Goal: Task Accomplishment & Management: Manage account settings

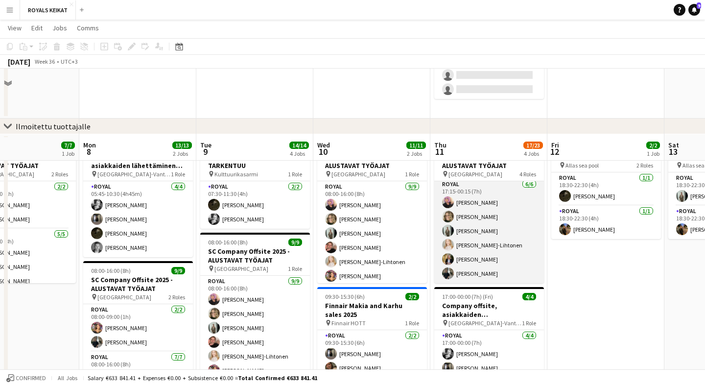
scroll to position [228, 0]
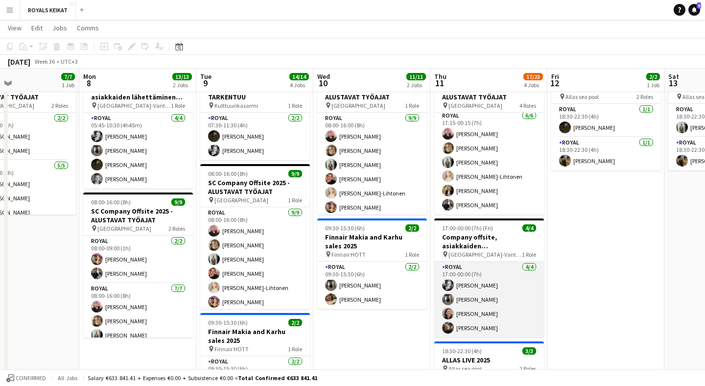
click at [487, 282] on app-card-role "Royal 4/4 17:00-00:00 (7h) Reetta Kinnarinen Sakari Jylhä Emmi Laitinen Sigrid …" at bounding box center [489, 299] width 110 height 76
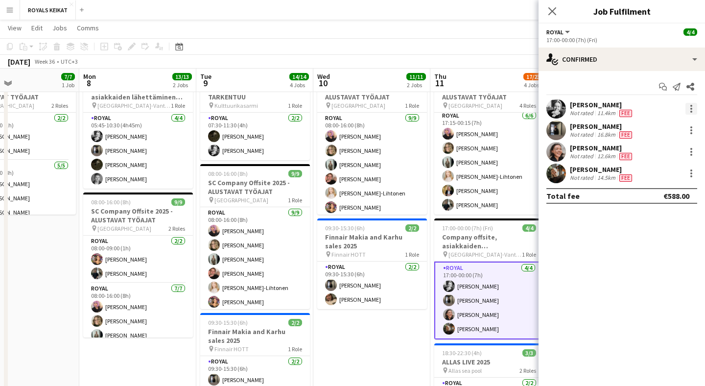
click at [692, 110] on div at bounding box center [691, 109] width 12 height 12
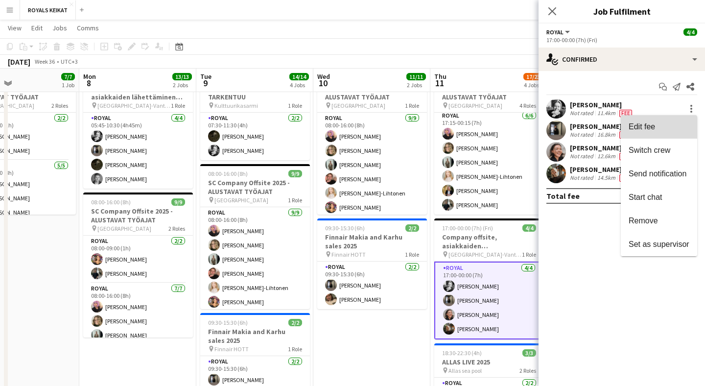
click at [647, 131] on button "Edit fee" at bounding box center [658, 126] width 76 height 23
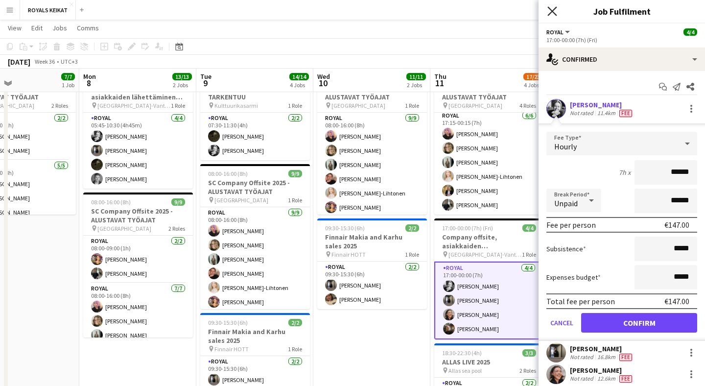
click at [552, 11] on icon at bounding box center [551, 10] width 9 height 9
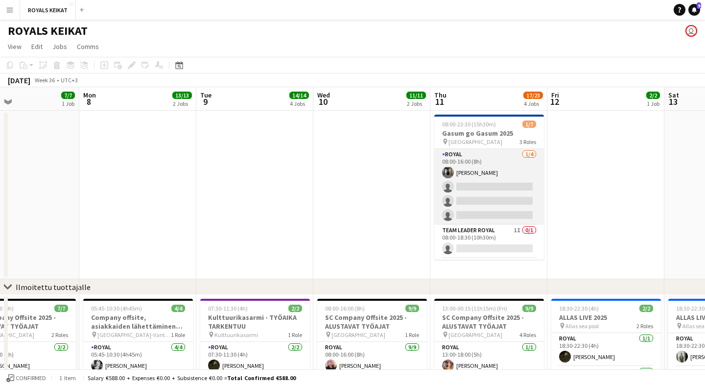
scroll to position [0, 0]
click at [499, 181] on app-card-role "Royal 1/4 08:00-16:00 (8h) Sakari Jylhä single-neutral-actions single-neutral-a…" at bounding box center [489, 187] width 110 height 76
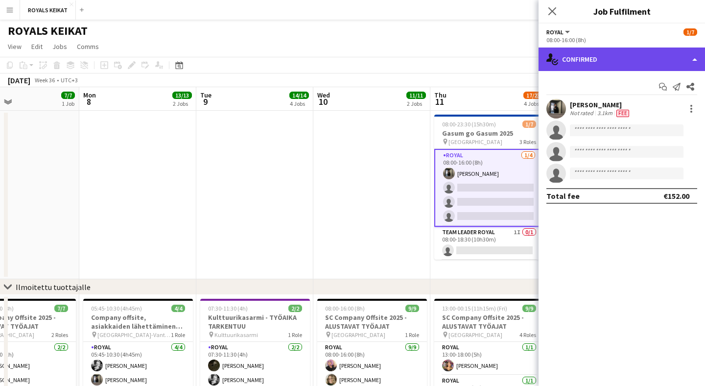
click at [640, 59] on div "single-neutral-actions-check-2 Confirmed" at bounding box center [621, 58] width 166 height 23
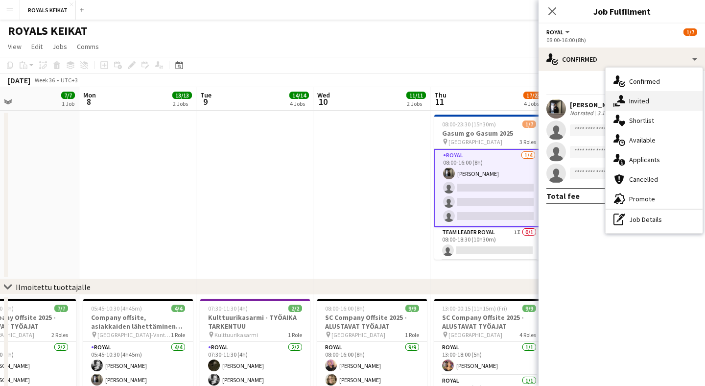
click at [641, 102] on div "single-neutral-actions-share-1 Invited" at bounding box center [653, 101] width 97 height 20
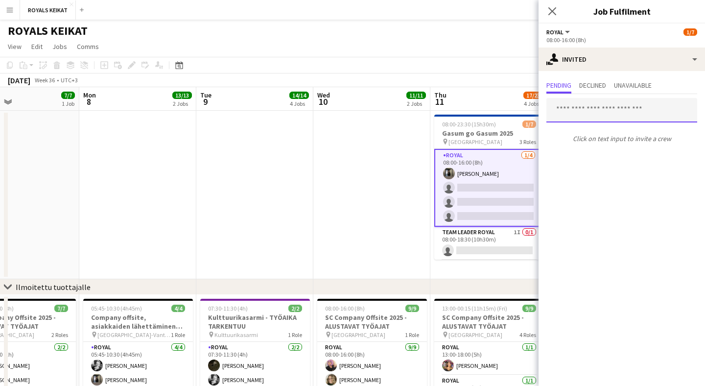
click at [593, 110] on input "text" at bounding box center [621, 110] width 151 height 24
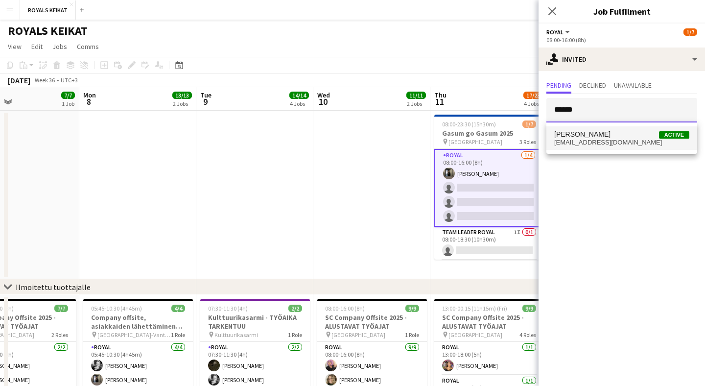
type input "******"
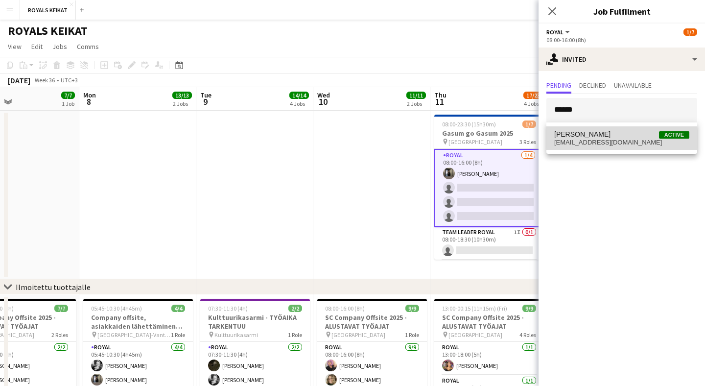
click at [591, 140] on span "reettakinnarinen@gmail.com" at bounding box center [621, 142] width 135 height 8
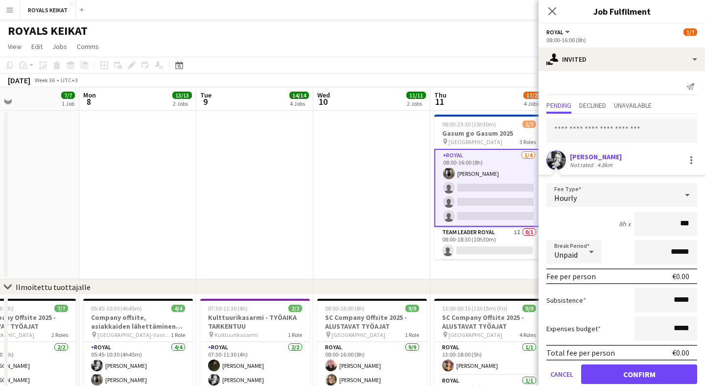
type input "**"
type input "***"
click at [619, 371] on button "Confirm" at bounding box center [639, 374] width 116 height 20
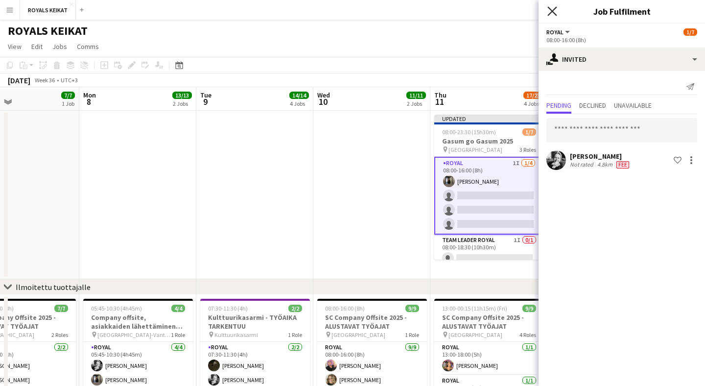
click at [551, 13] on icon "Close pop-in" at bounding box center [551, 10] width 9 height 9
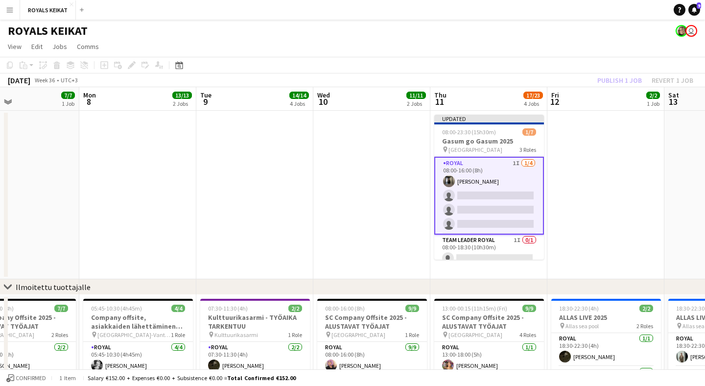
click at [614, 84] on div "Publish 1 job Revert 1 job" at bounding box center [644, 80] width 119 height 13
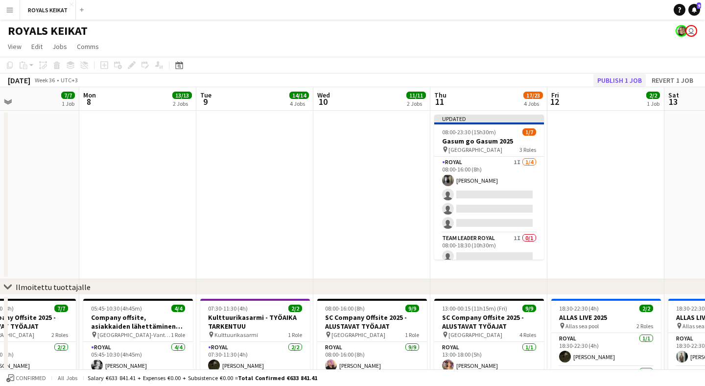
click at [616, 83] on button "Publish 1 job" at bounding box center [619, 80] width 52 height 13
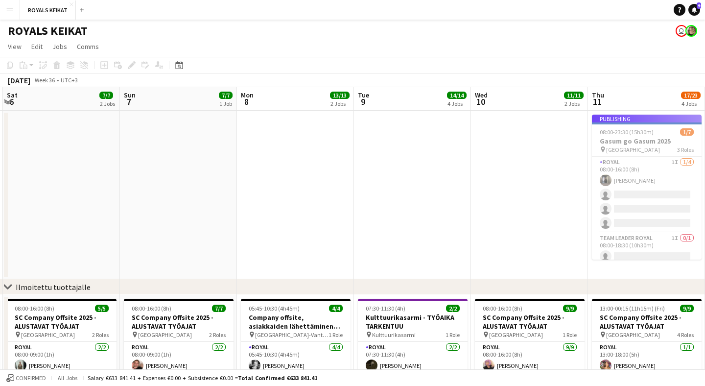
scroll to position [0, 423]
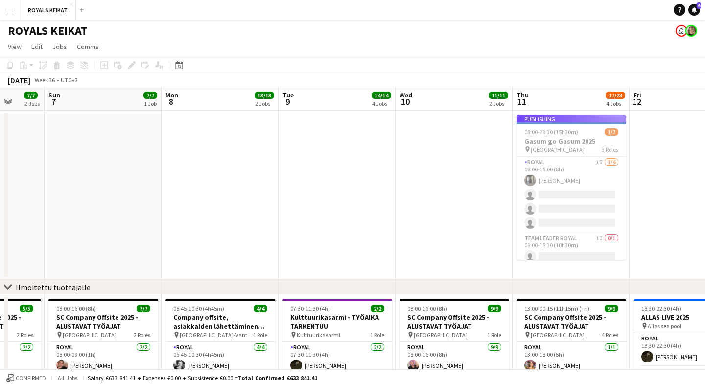
click at [577, 170] on app-job-card "Publishing 08:00-23:30 (15h30m) 1/7 Gasum go Gasum 2025 pin Crowne Plaza 3 Role…" at bounding box center [571, 186] width 110 height 145
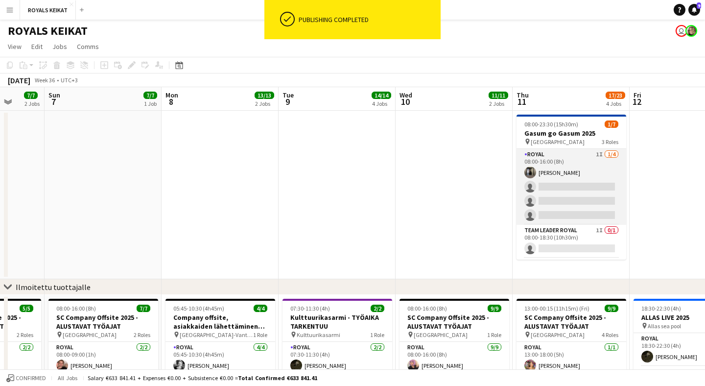
click at [588, 166] on app-card-role "Royal 1I [DATE] 08:00-16:00 (8h) [PERSON_NAME] single-neutral-actions single-ne…" at bounding box center [571, 187] width 110 height 76
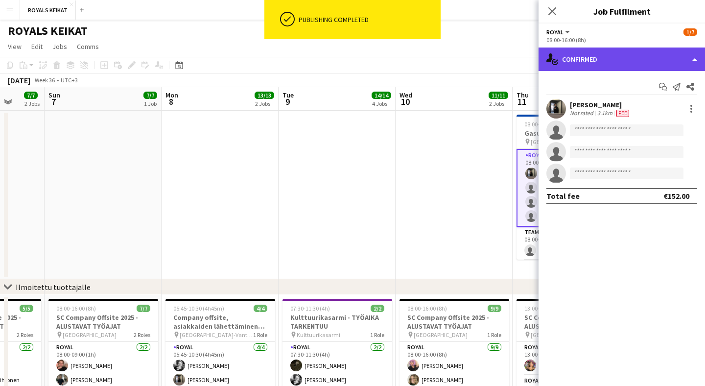
click at [655, 60] on div "single-neutral-actions-check-2 Confirmed" at bounding box center [621, 58] width 166 height 23
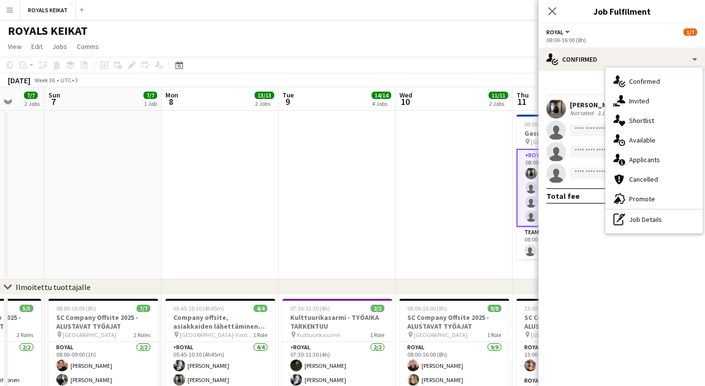
click at [654, 155] on div "single-neutral-actions-information Applicants" at bounding box center [653, 160] width 97 height 20
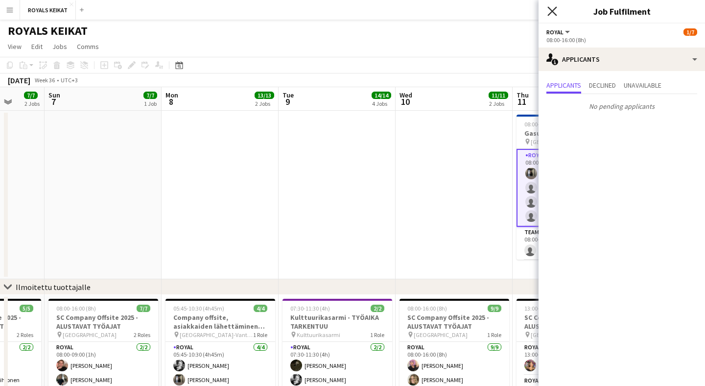
click at [553, 12] on icon at bounding box center [551, 10] width 9 height 9
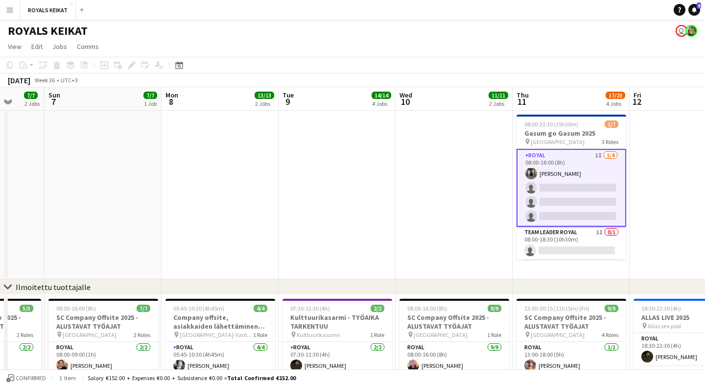
click at [589, 168] on app-card-role "Royal 1I [DATE] 08:00-16:00 (8h) [PERSON_NAME] single-neutral-actions single-ne…" at bounding box center [571, 188] width 110 height 78
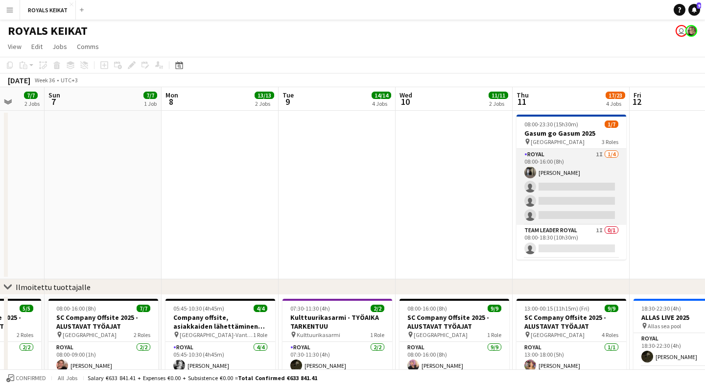
click at [589, 168] on app-card-role "Royal 1I [DATE] 08:00-16:00 (8h) [PERSON_NAME] single-neutral-actions single-ne…" at bounding box center [571, 187] width 110 height 76
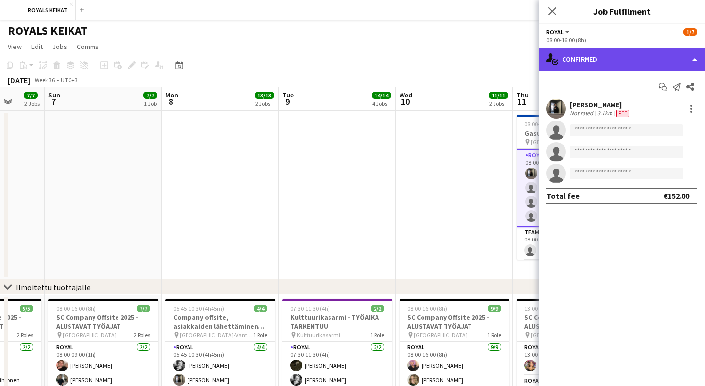
click at [685, 63] on div "single-neutral-actions-check-2 Confirmed" at bounding box center [621, 58] width 166 height 23
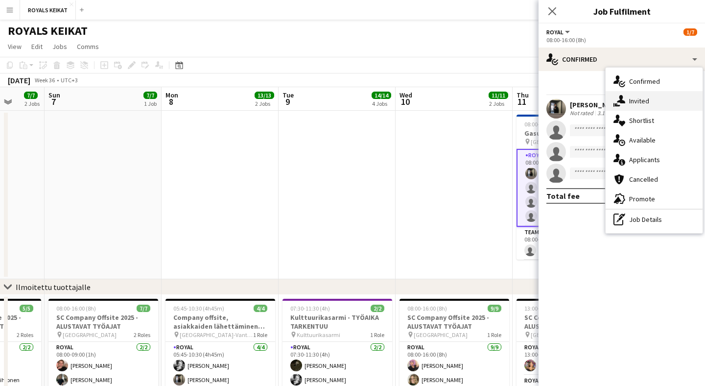
click at [655, 107] on div "single-neutral-actions-share-1 Invited" at bounding box center [653, 101] width 97 height 20
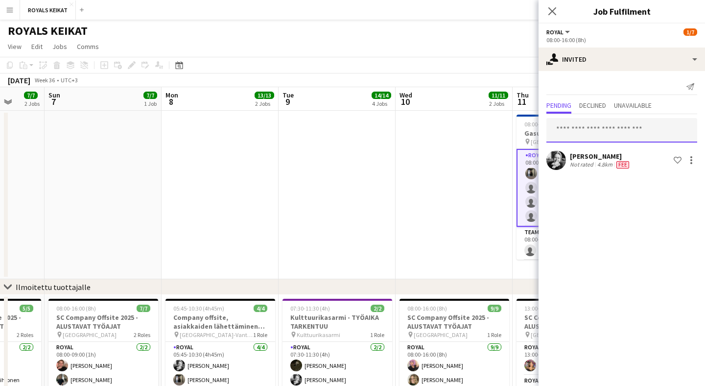
click at [605, 126] on input "text" at bounding box center [621, 130] width 151 height 24
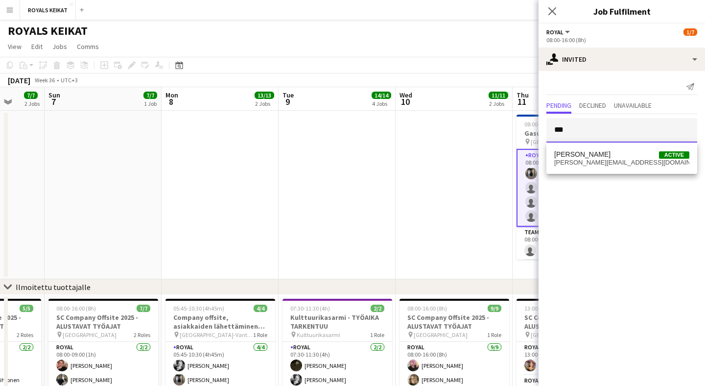
type input "***"
click at [605, 160] on span "sigrid.soot@gmail.com" at bounding box center [621, 163] width 135 height 8
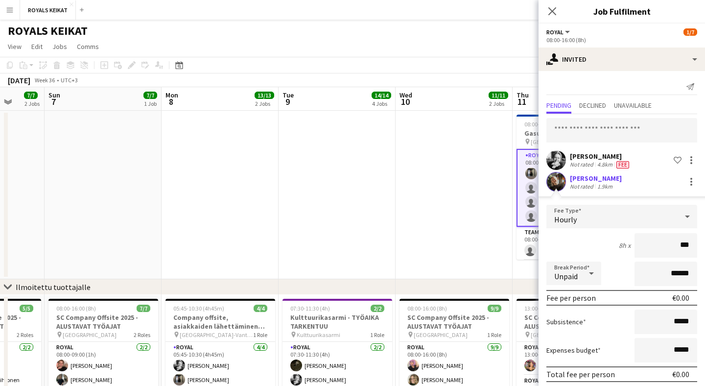
type input "**"
type input "***"
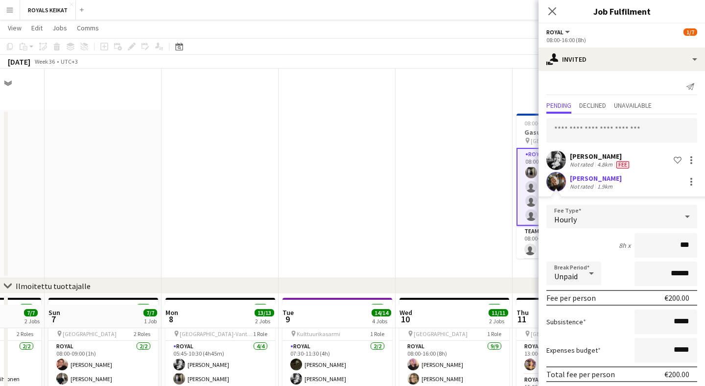
scroll to position [38, 0]
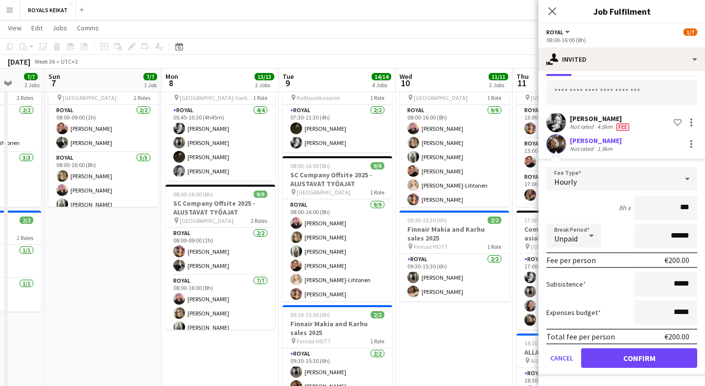
click at [623, 361] on button "Confirm" at bounding box center [639, 358] width 116 height 20
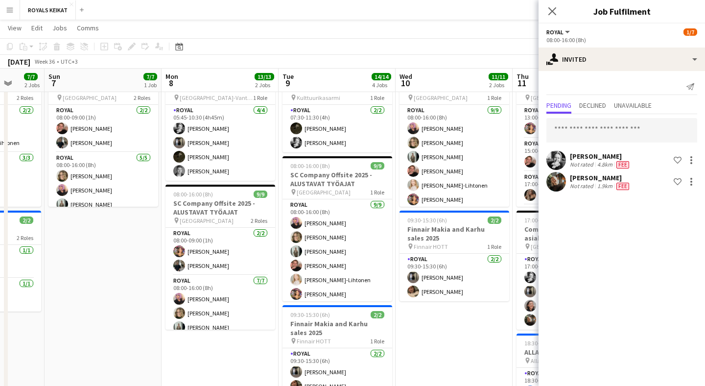
scroll to position [0, 0]
click at [550, 17] on app-icon "Close pop-in" at bounding box center [552, 11] width 14 height 14
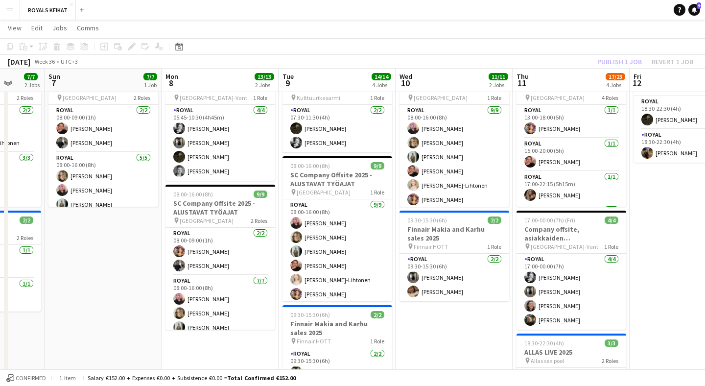
click at [608, 61] on div "Publish 1 job Revert 1 job" at bounding box center [644, 61] width 119 height 13
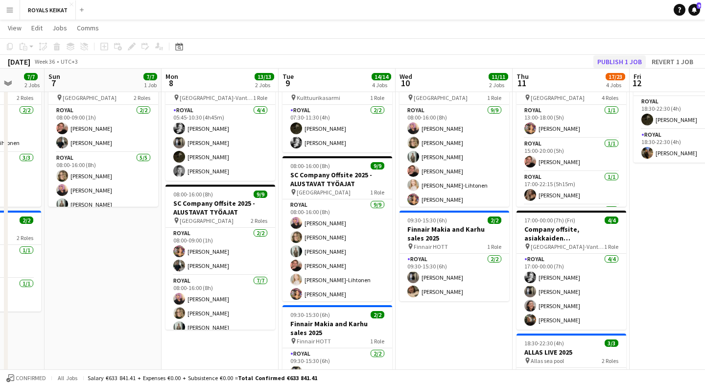
click at [610, 62] on button "Publish 1 job" at bounding box center [619, 61] width 52 height 13
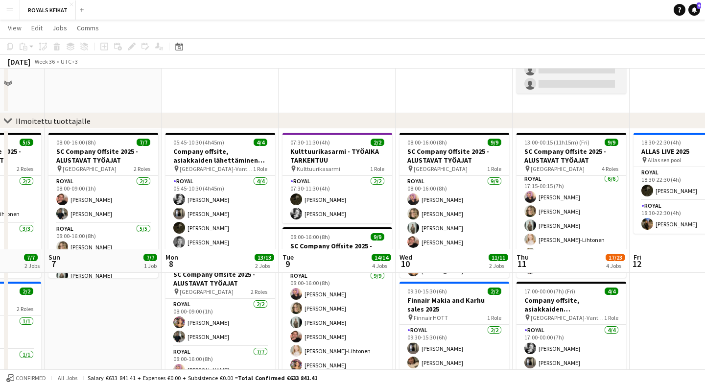
scroll to position [102, 0]
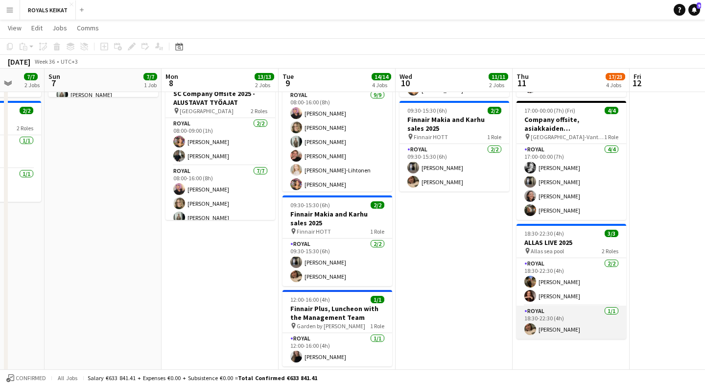
click at [572, 318] on app-card-role "Royal 1/1 18:30-22:30 (4h) Maisa Tamminen" at bounding box center [571, 321] width 110 height 33
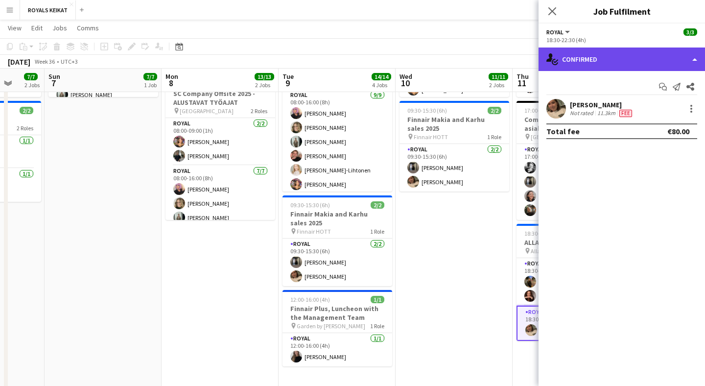
click at [629, 62] on div "single-neutral-actions-check-2 Confirmed" at bounding box center [621, 58] width 166 height 23
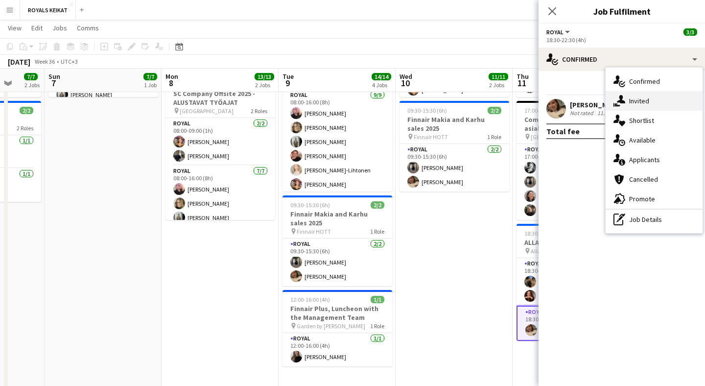
click at [649, 100] on div "single-neutral-actions-share-1 Invited" at bounding box center [653, 101] width 97 height 20
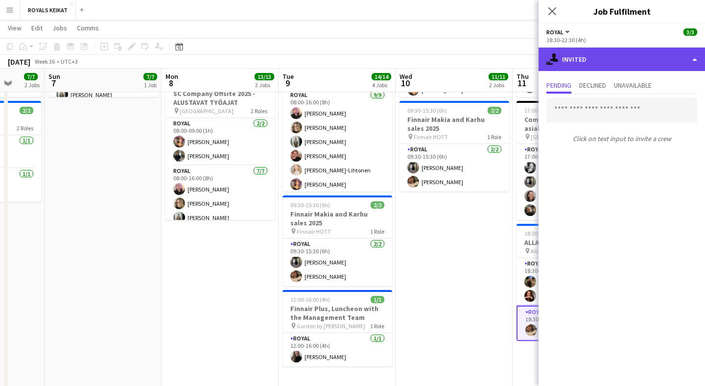
click at [657, 63] on div "single-neutral-actions-share-1 Invited" at bounding box center [621, 58] width 166 height 23
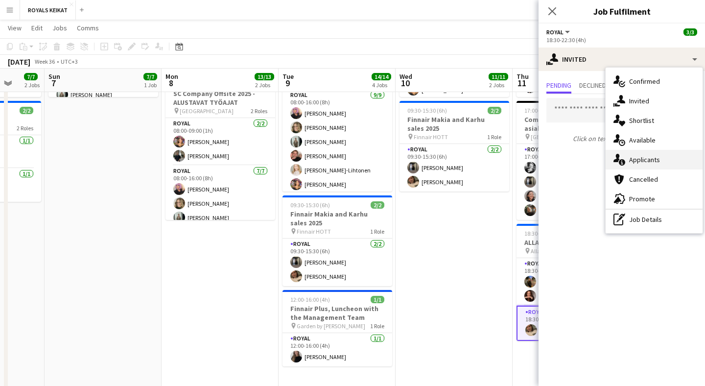
click at [665, 157] on div "single-neutral-actions-information Applicants" at bounding box center [653, 160] width 97 height 20
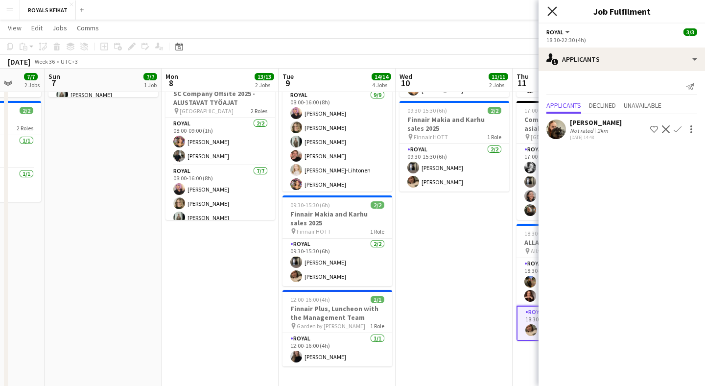
click at [553, 12] on icon at bounding box center [551, 10] width 9 height 9
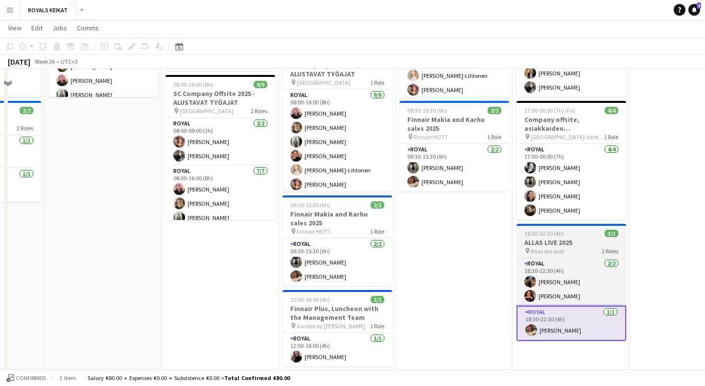
scroll to position [60, 0]
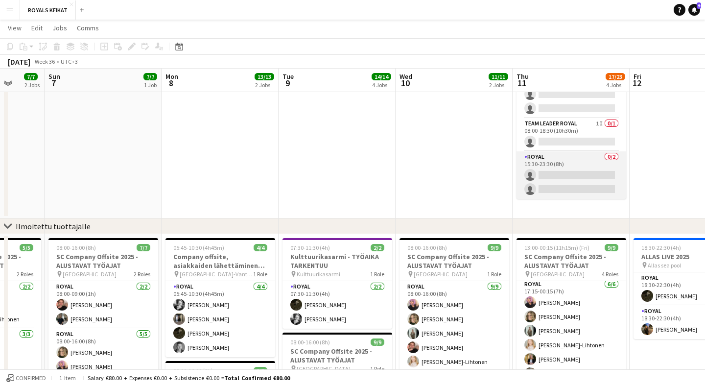
click at [584, 162] on app-card-role "Royal 0/2 15:30-23:30 (8h) single-neutral-actions single-neutral-actions" at bounding box center [571, 174] width 110 height 47
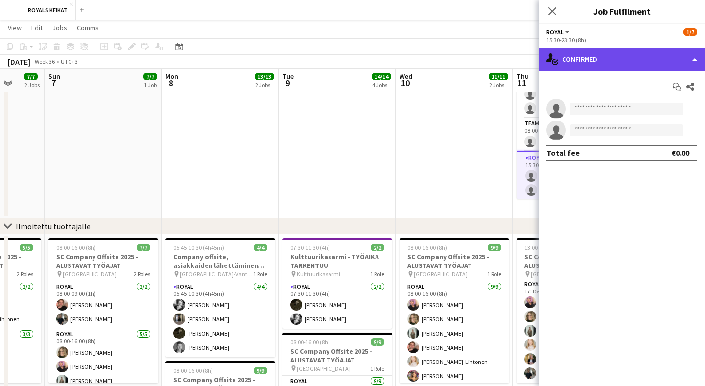
click at [667, 61] on div "single-neutral-actions-check-2 Confirmed" at bounding box center [621, 58] width 166 height 23
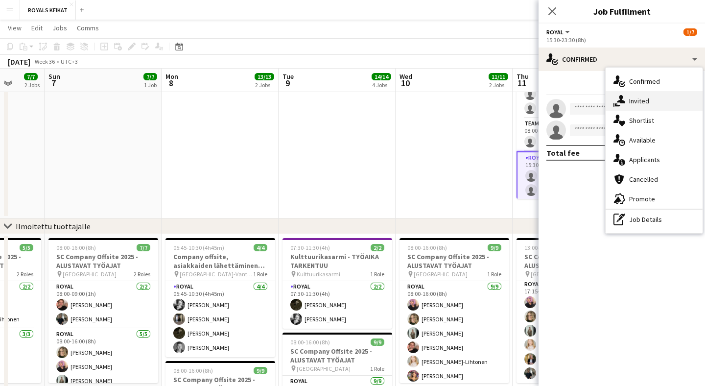
click at [667, 98] on div "single-neutral-actions-share-1 Invited" at bounding box center [653, 101] width 97 height 20
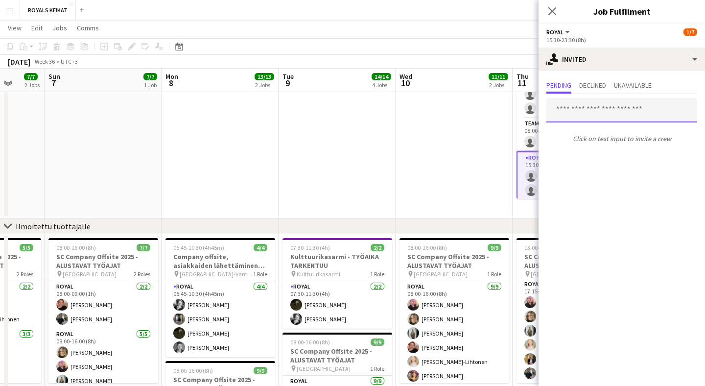
click at [661, 110] on input "text" at bounding box center [621, 110] width 151 height 24
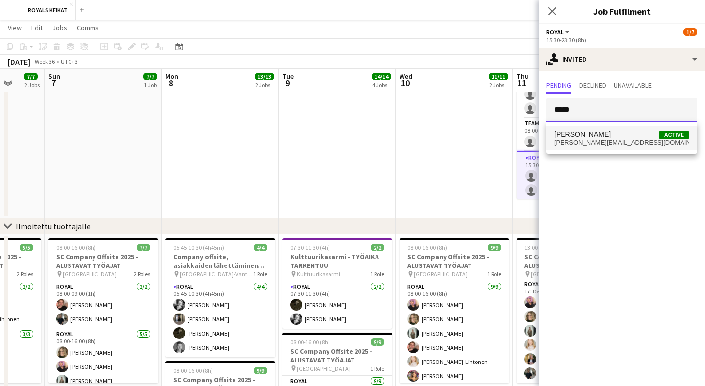
type input "*****"
click at [655, 137] on span "Anniina Suhonen Active" at bounding box center [621, 134] width 135 height 8
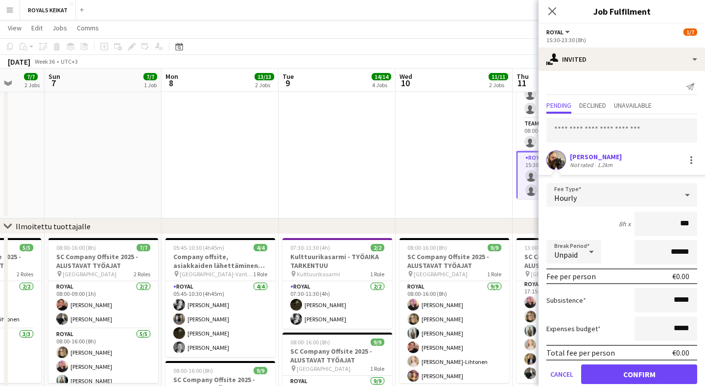
type input "**"
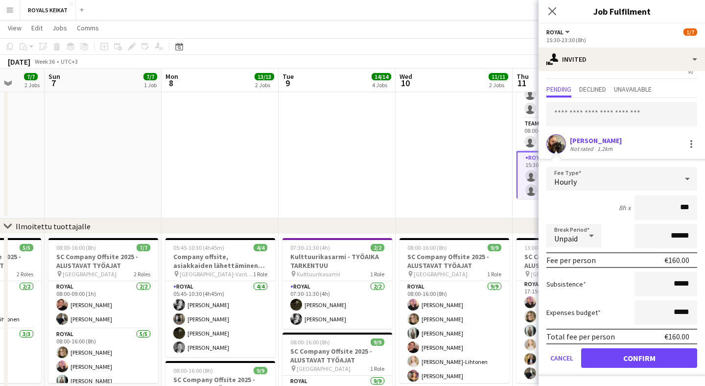
scroll to position [16, 0]
type input "***"
click at [652, 351] on button "Confirm" at bounding box center [639, 358] width 116 height 20
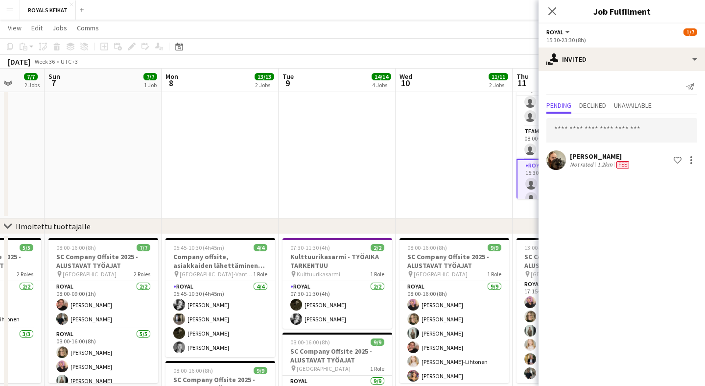
scroll to position [0, 0]
click at [551, 9] on icon "Close pop-in" at bounding box center [551, 10] width 9 height 9
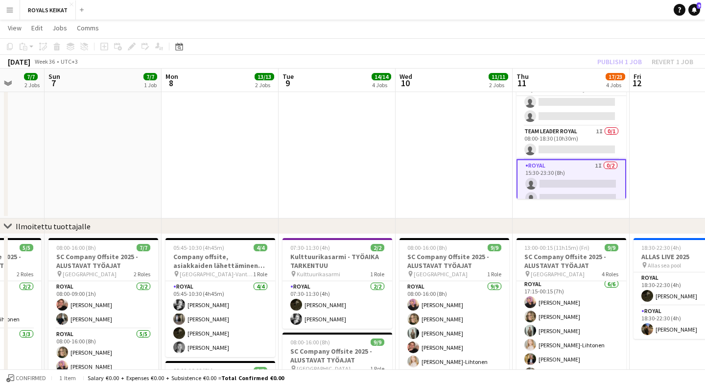
click at [619, 57] on div "Publish 1 job Revert 1 job" at bounding box center [644, 61] width 119 height 13
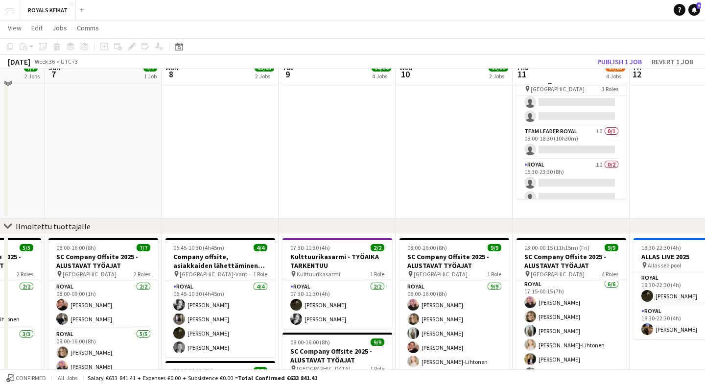
scroll to position [46, 0]
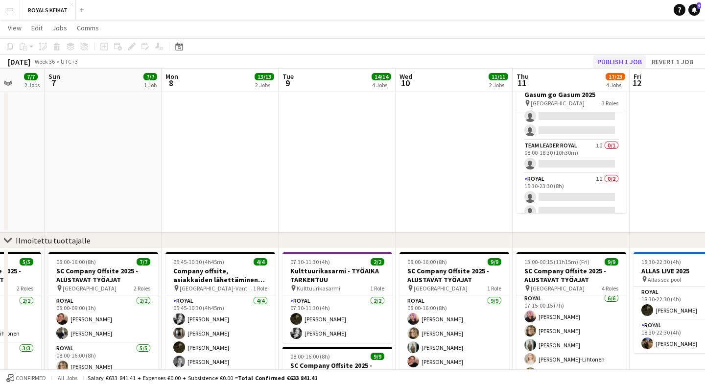
click at [629, 61] on button "Publish 1 job" at bounding box center [619, 61] width 52 height 13
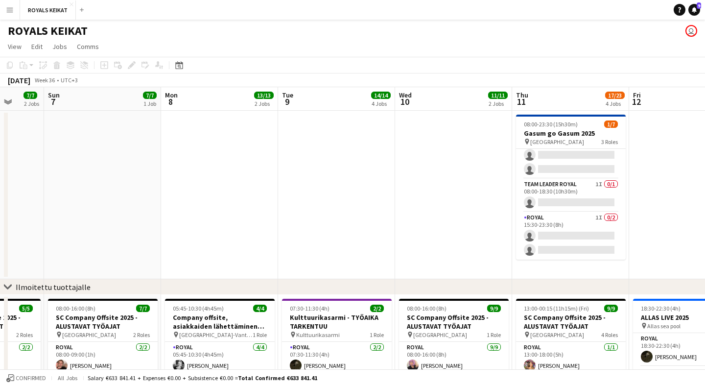
scroll to position [0, 0]
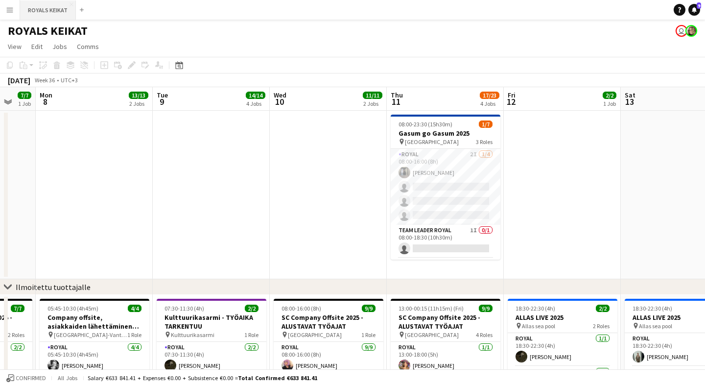
click at [58, 5] on button "ROYALS KEIKAT Close" at bounding box center [48, 9] width 56 height 19
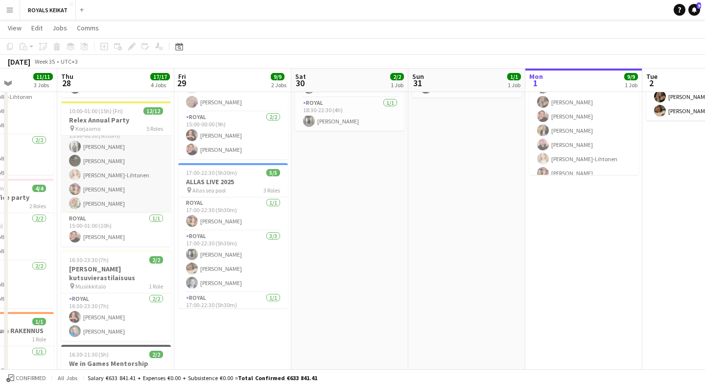
scroll to position [155, 0]
click at [133, 170] on app-card-role "Royal [DATE] 15:00-00:30 (9h30m) [PERSON_NAME] Nooa [PERSON_NAME] [PERSON_NAME]…" at bounding box center [116, 168] width 110 height 90
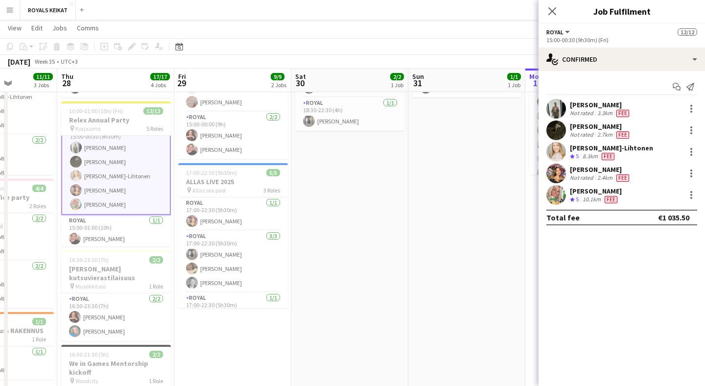
click at [630, 152] on div "Crew rating 5 8.3km Fee" at bounding box center [611, 156] width 83 height 8
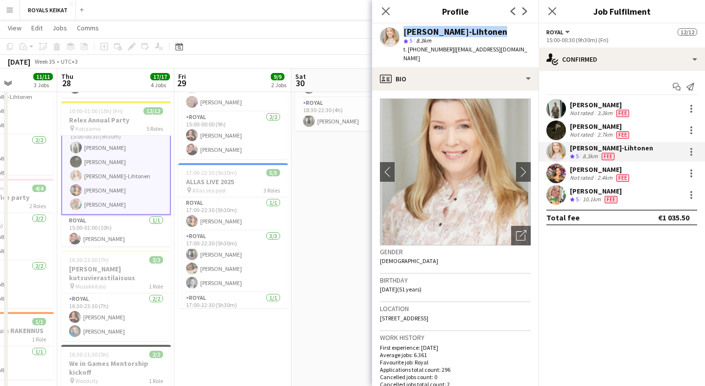
drag, startPoint x: 501, startPoint y: 30, endPoint x: 400, endPoint y: 32, distance: 100.8
click at [400, 33] on div "[PERSON_NAME]-Lihtonen star 5 8.3km t. [PHONE_NUMBER] | [EMAIL_ADDRESS][DOMAIN_…" at bounding box center [455, 45] width 166 height 44
copy div "[PERSON_NAME]-Lihtonen"
click at [385, 8] on icon "Close pop-in" at bounding box center [385, 10] width 9 height 9
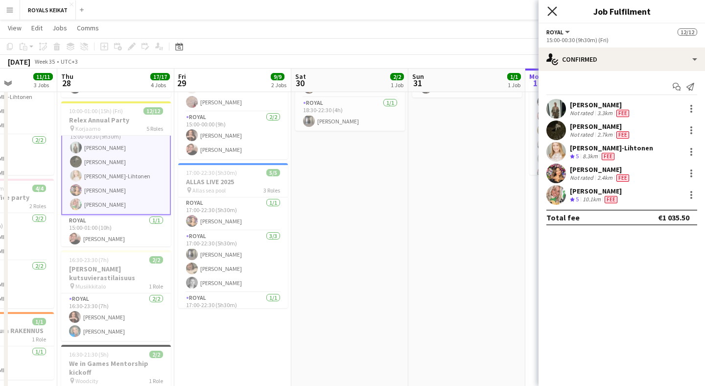
click at [556, 10] on icon "Close pop-in" at bounding box center [551, 10] width 9 height 9
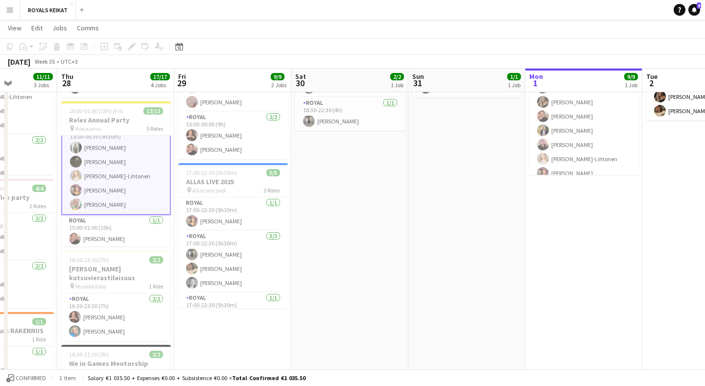
click at [9, 3] on button "Menu" at bounding box center [10, 10] width 20 height 20
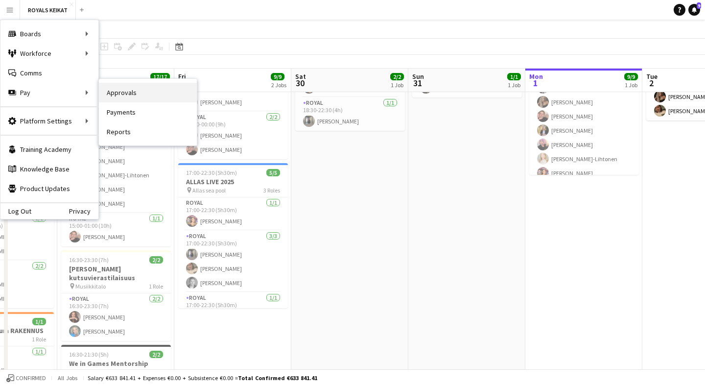
click at [113, 95] on link "Approvals" at bounding box center [148, 93] width 98 height 20
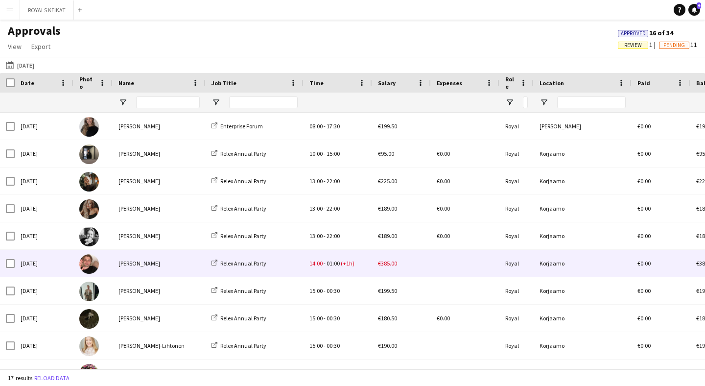
click at [173, 262] on div "[PERSON_NAME]" at bounding box center [159, 263] width 93 height 27
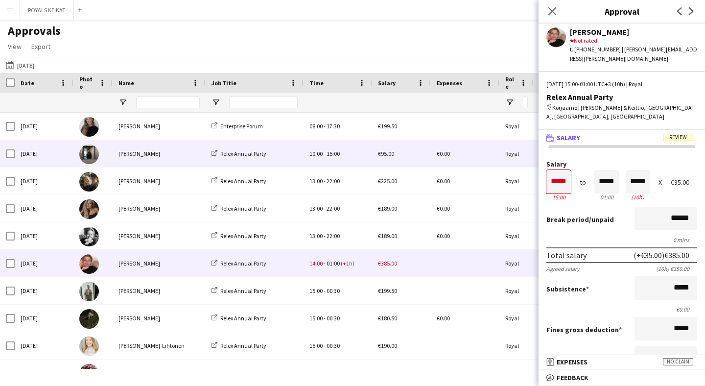
click at [182, 159] on div "[PERSON_NAME]" at bounding box center [159, 153] width 93 height 27
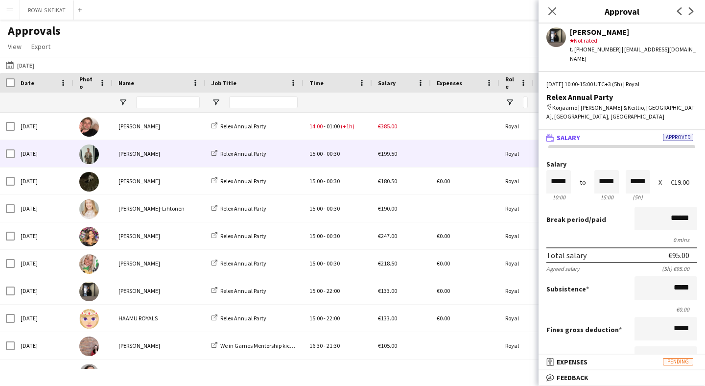
scroll to position [138, 0]
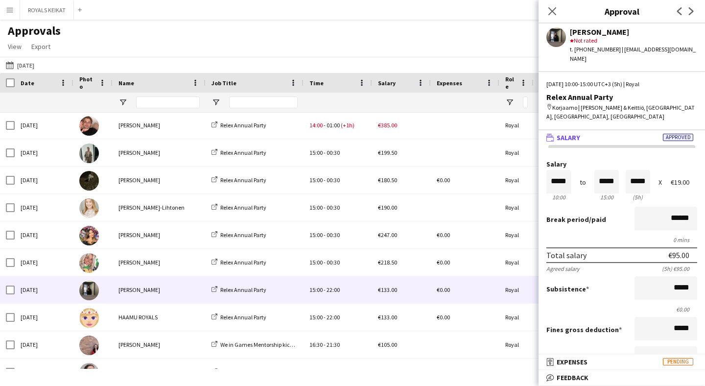
click at [167, 286] on div "[PERSON_NAME]" at bounding box center [159, 289] width 93 height 27
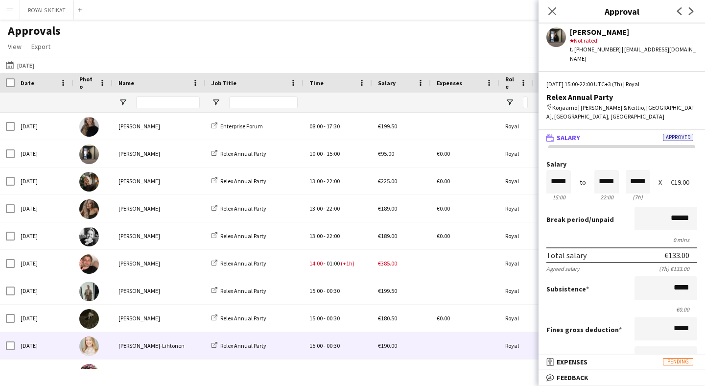
scroll to position [0, 0]
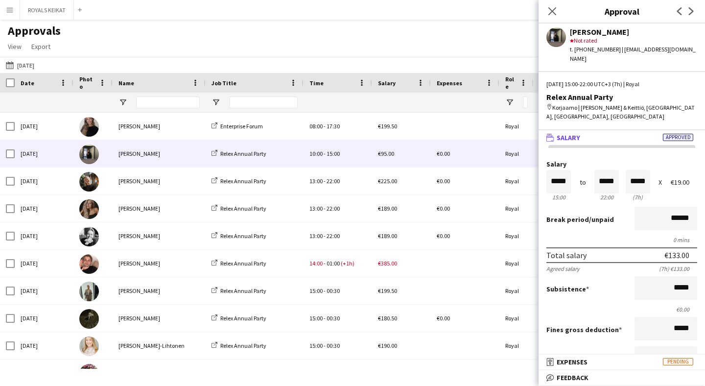
click at [121, 159] on div "[PERSON_NAME]" at bounding box center [159, 153] width 93 height 27
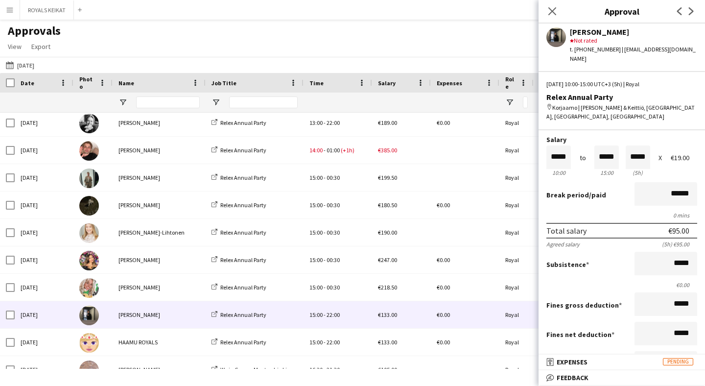
click at [137, 306] on div "[PERSON_NAME]" at bounding box center [159, 314] width 93 height 27
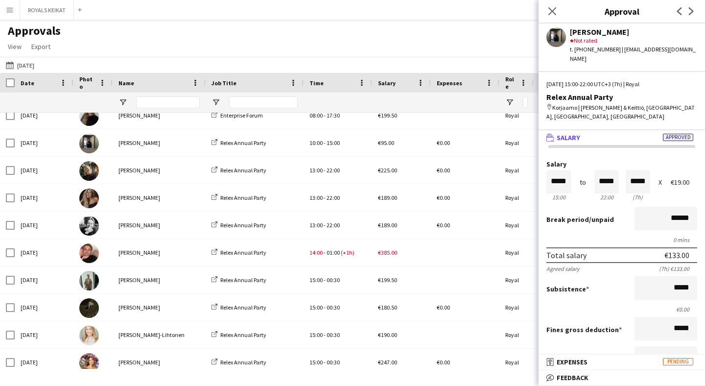
scroll to position [5, 0]
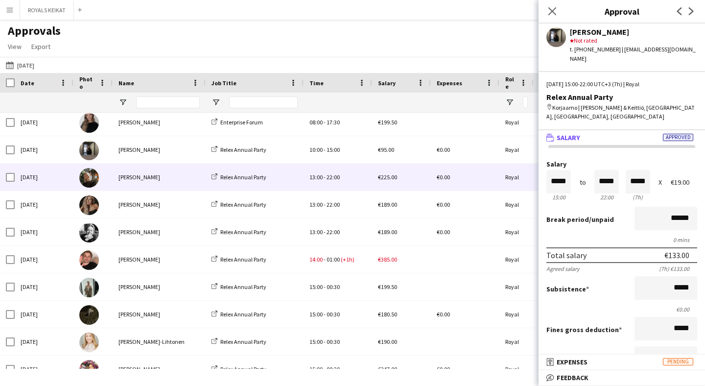
click at [168, 184] on div "[PERSON_NAME]" at bounding box center [159, 176] width 93 height 27
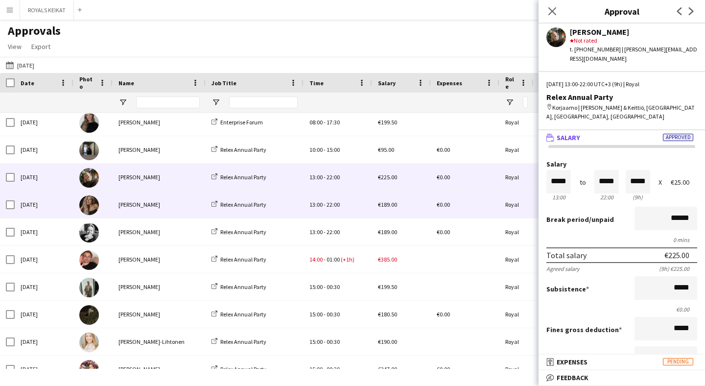
click at [170, 212] on div "[PERSON_NAME]" at bounding box center [159, 204] width 93 height 27
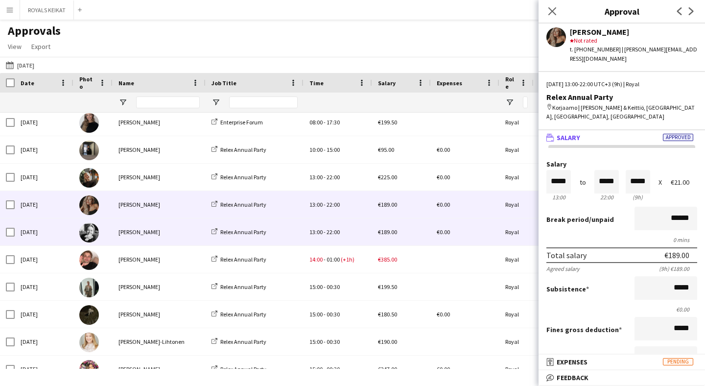
click at [153, 230] on div "[PERSON_NAME]" at bounding box center [159, 231] width 93 height 27
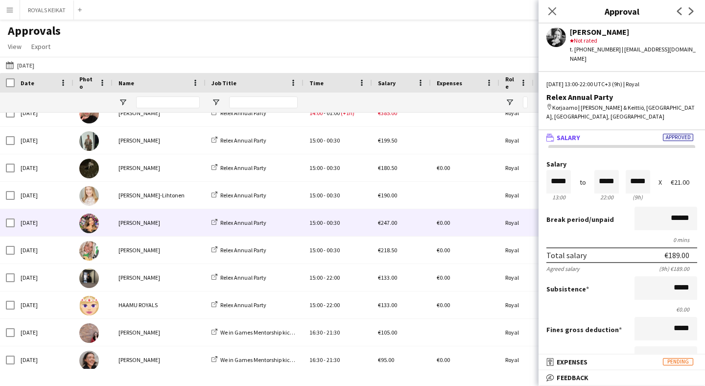
scroll to position [150, 0]
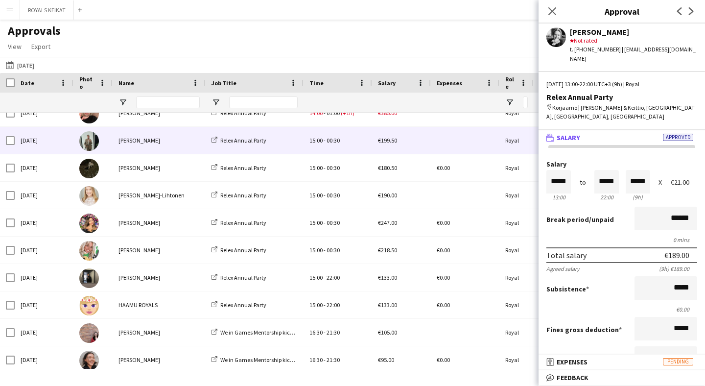
click at [158, 145] on div "[PERSON_NAME]" at bounding box center [159, 140] width 93 height 27
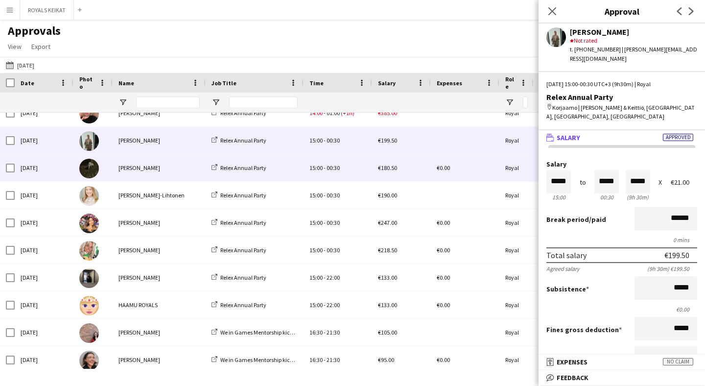
click at [196, 170] on div "[PERSON_NAME]" at bounding box center [159, 167] width 93 height 27
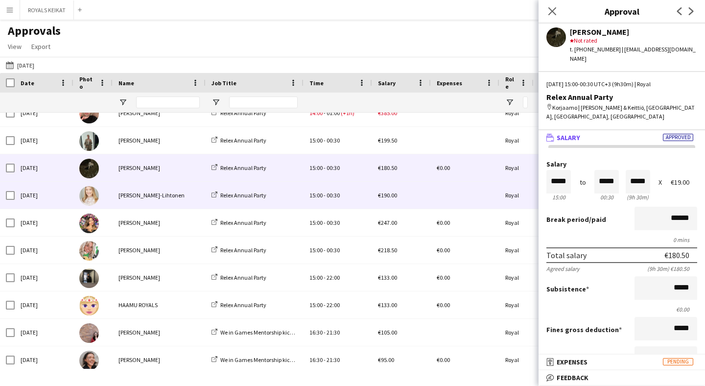
click at [184, 204] on div "[PERSON_NAME]-Lihtonen" at bounding box center [159, 195] width 93 height 27
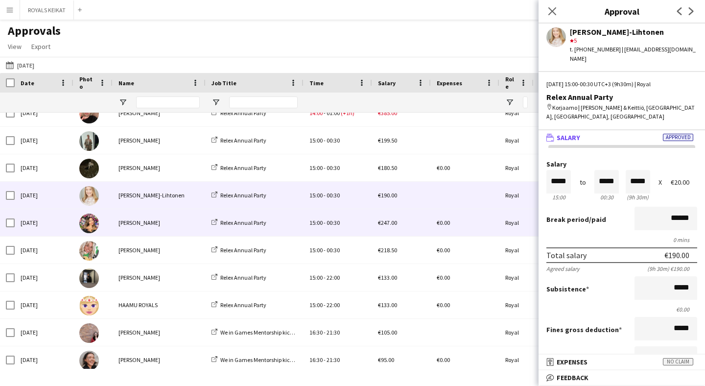
click at [178, 220] on div "[PERSON_NAME]" at bounding box center [159, 222] width 93 height 27
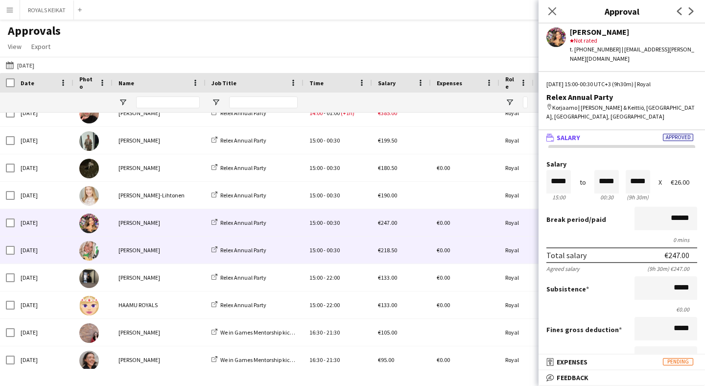
click at [194, 250] on div "[PERSON_NAME]" at bounding box center [159, 249] width 93 height 27
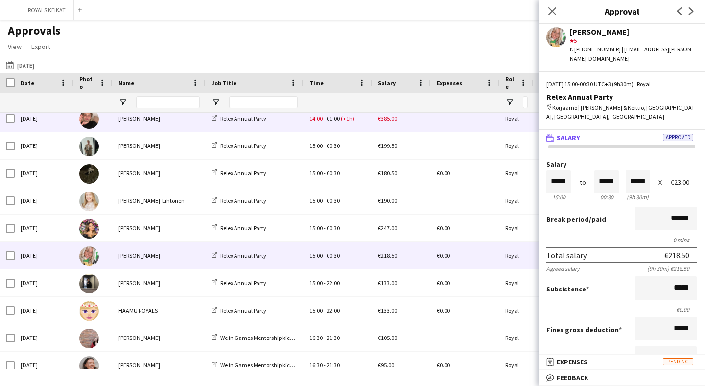
scroll to position [145, 0]
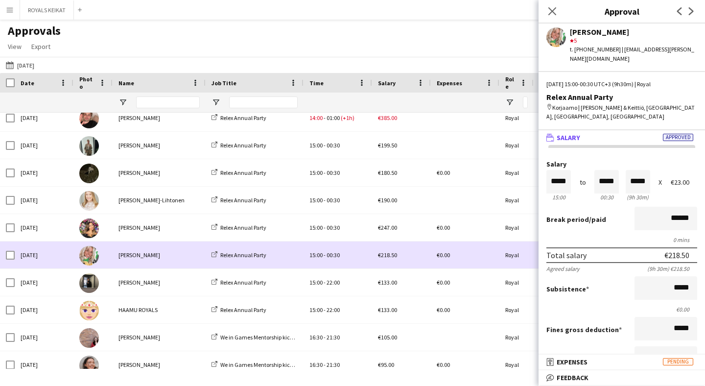
click at [160, 259] on div "[PERSON_NAME]" at bounding box center [159, 254] width 93 height 27
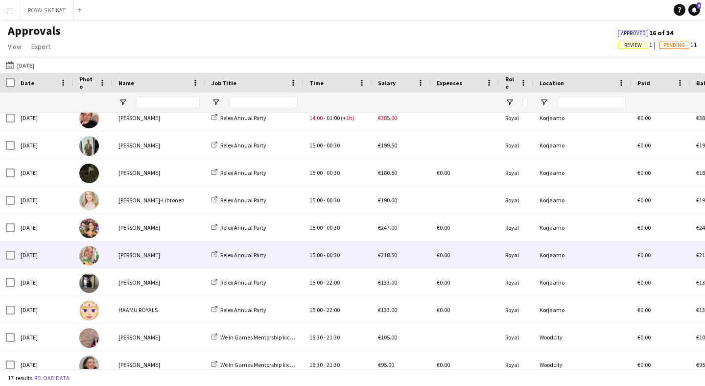
click at [168, 250] on div "[PERSON_NAME]" at bounding box center [159, 254] width 93 height 27
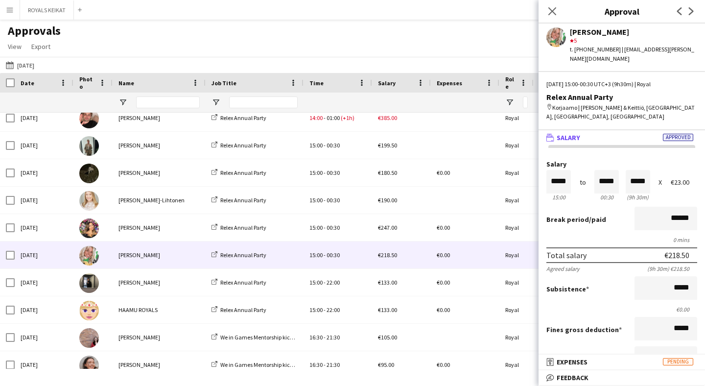
scroll to position [0, 0]
click at [554, 10] on icon "Close pop-in" at bounding box center [551, 10] width 9 height 9
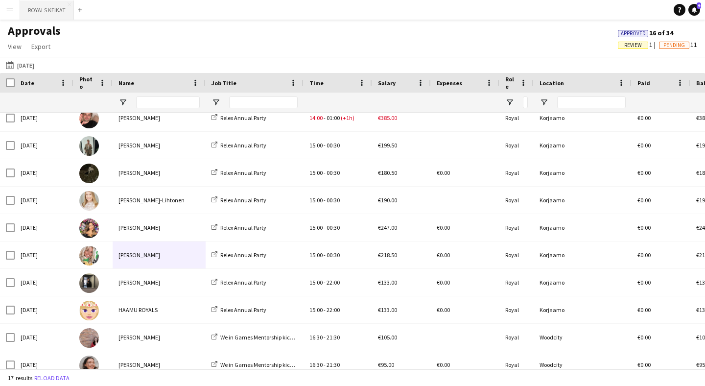
click at [61, 14] on button "ROYALS KEIKAT Close" at bounding box center [47, 9] width 54 height 19
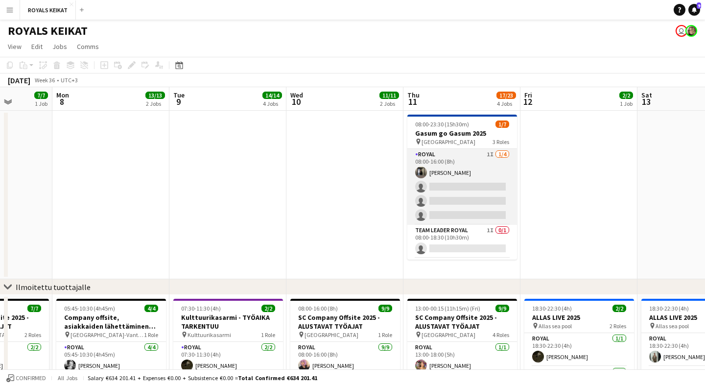
click at [480, 166] on app-card-role "Royal 1I [DATE] 08:00-16:00 (8h) [PERSON_NAME] single-neutral-actions single-ne…" at bounding box center [462, 187] width 110 height 76
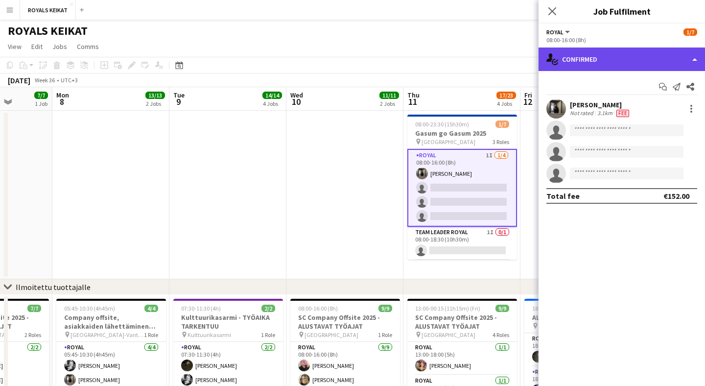
click at [616, 64] on div "single-neutral-actions-check-2 Confirmed" at bounding box center [621, 58] width 166 height 23
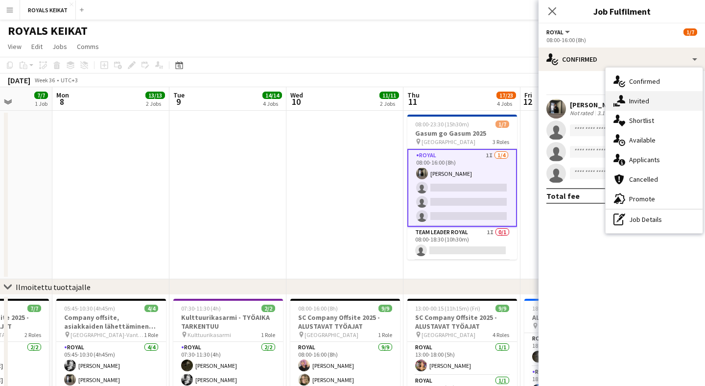
click at [631, 103] on div "single-neutral-actions-share-1 Invited" at bounding box center [653, 101] width 97 height 20
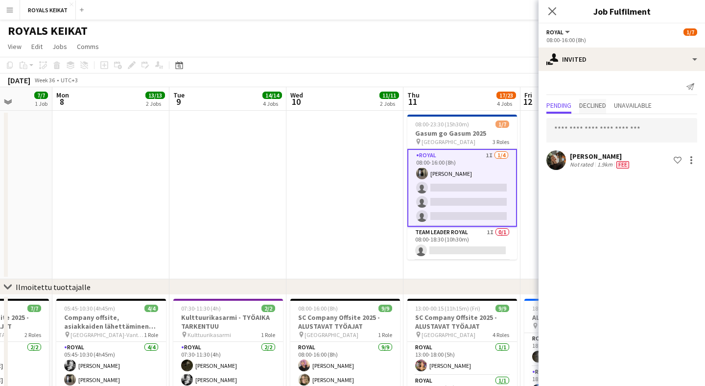
click at [602, 104] on span "Declined" at bounding box center [592, 105] width 27 height 7
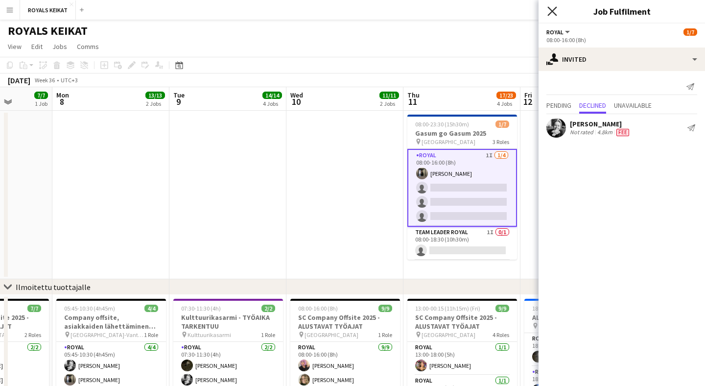
click at [555, 13] on icon "Close pop-in" at bounding box center [551, 10] width 9 height 9
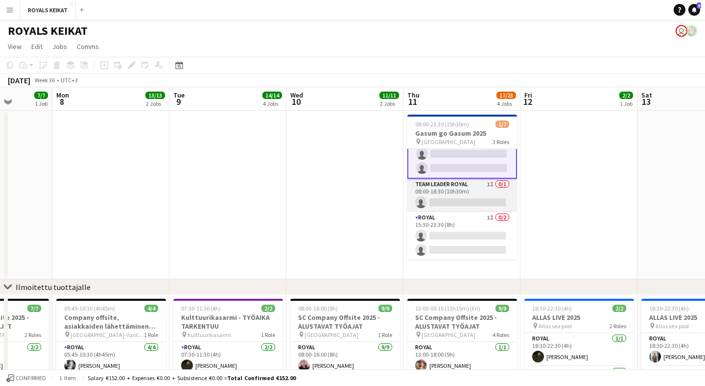
scroll to position [48, 0]
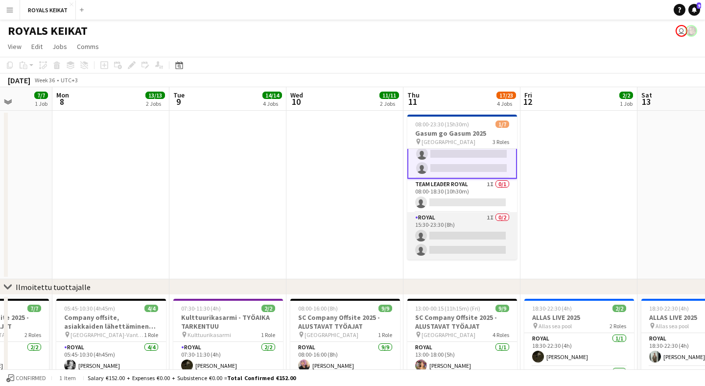
click at [484, 230] on app-card-role "Royal 1I 0/2 15:30-23:30 (8h) single-neutral-actions single-neutral-actions" at bounding box center [462, 235] width 110 height 47
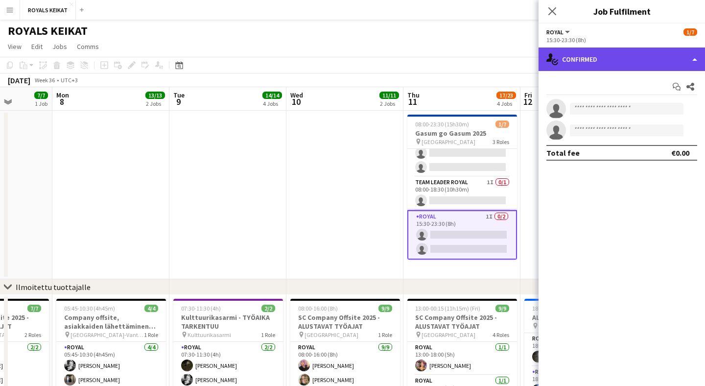
click at [617, 58] on div "single-neutral-actions-check-2 Confirmed" at bounding box center [621, 58] width 166 height 23
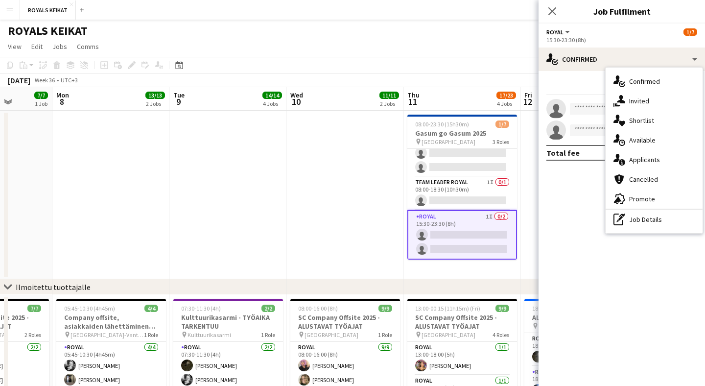
click at [518, 26] on div "ROYALS KEIKAT user" at bounding box center [352, 29] width 705 height 19
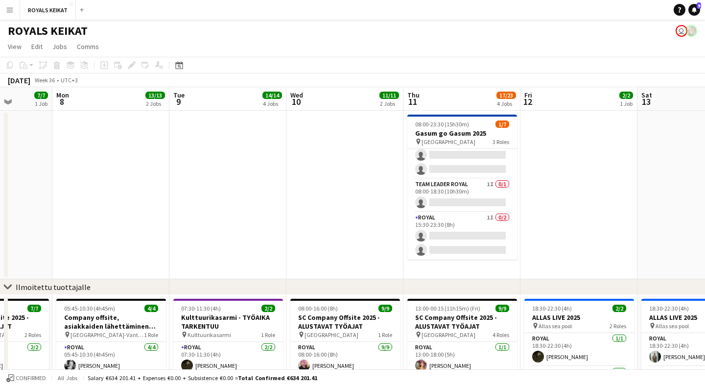
scroll to position [46, 0]
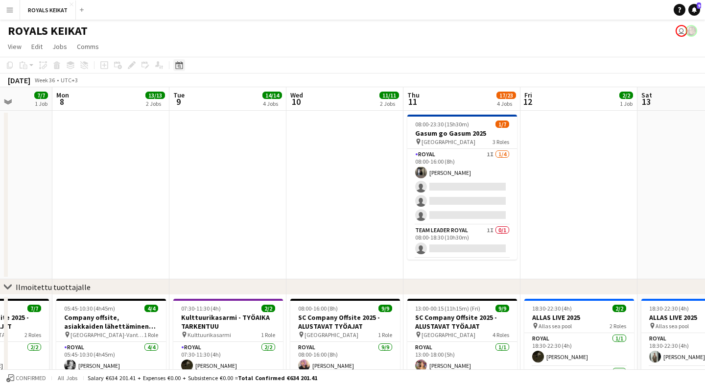
click at [178, 65] on icon at bounding box center [179, 66] width 3 height 3
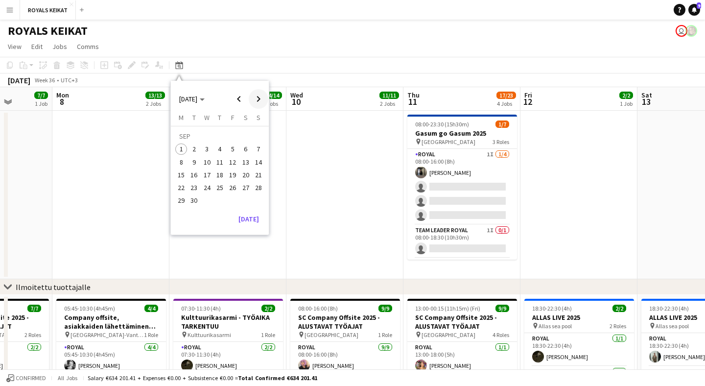
click at [262, 96] on span "Next month" at bounding box center [259, 99] width 20 height 20
click at [243, 96] on span "Previous month" at bounding box center [239, 99] width 20 height 20
click at [204, 169] on span "17" at bounding box center [207, 175] width 12 height 12
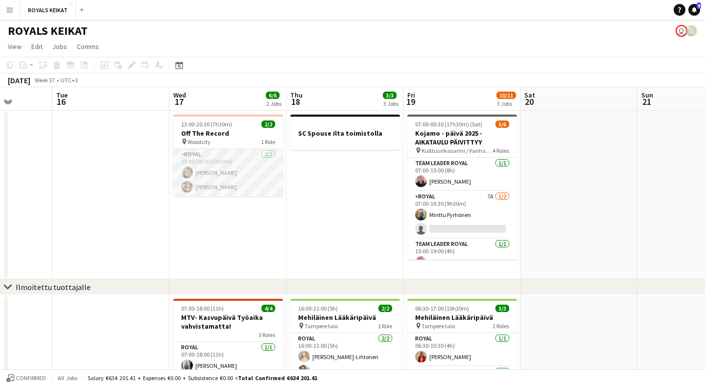
scroll to position [0, 336]
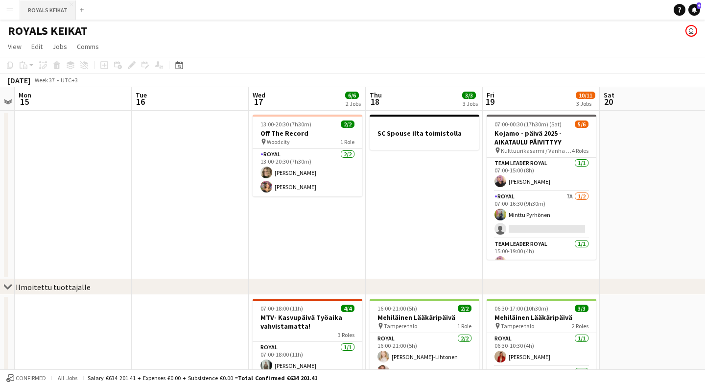
click at [59, 11] on button "ROYALS KEIKAT Close" at bounding box center [48, 9] width 56 height 19
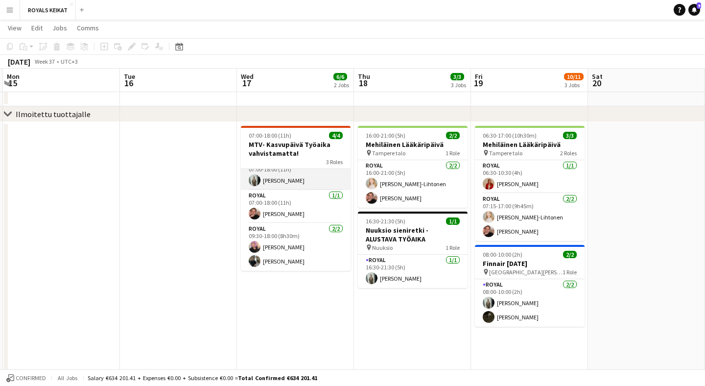
scroll to position [12, 0]
